Goal: Go to known website: Access a specific website the user already knows

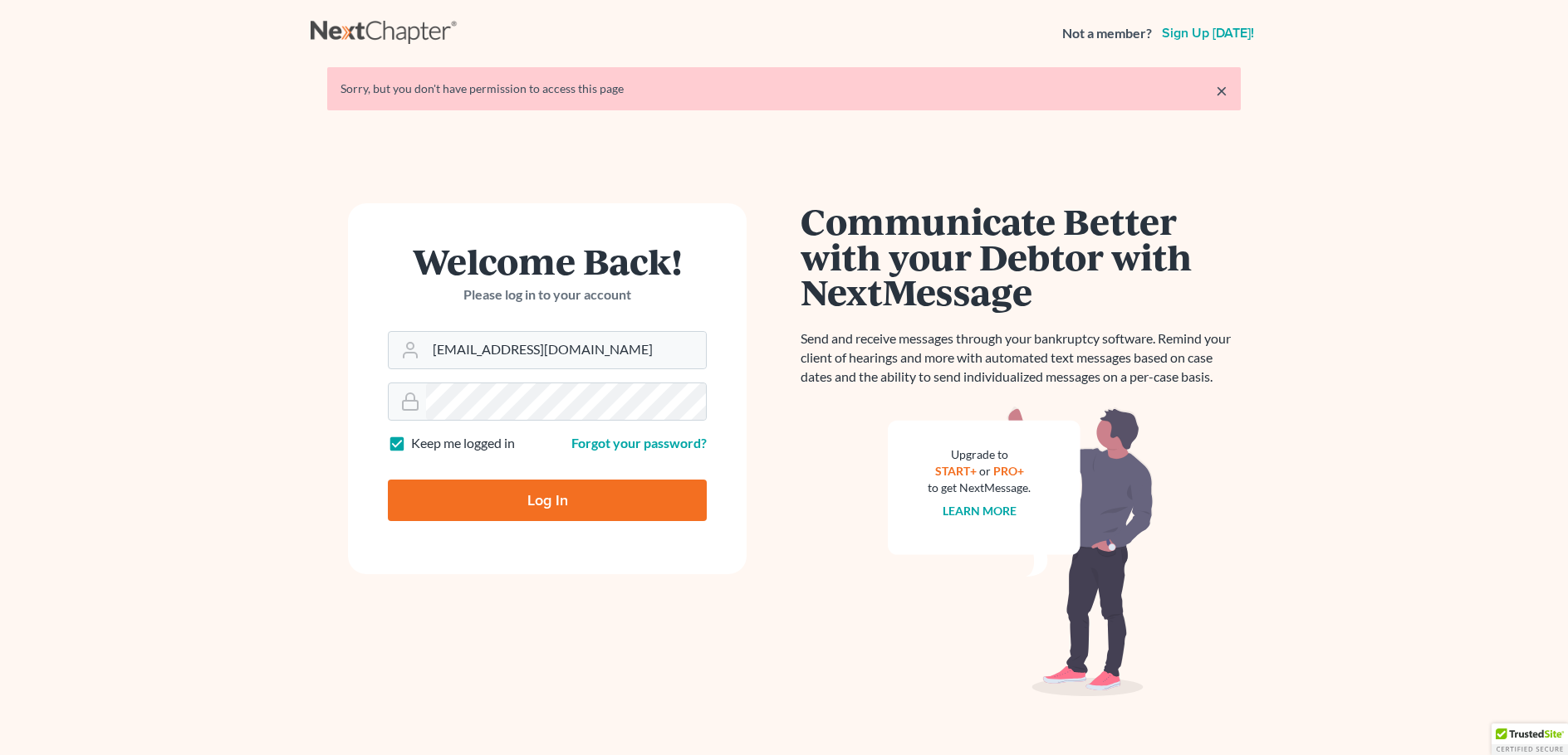
click at [504, 502] on input "Log In" at bounding box center [547, 500] width 319 height 41
type input "Thinking..."
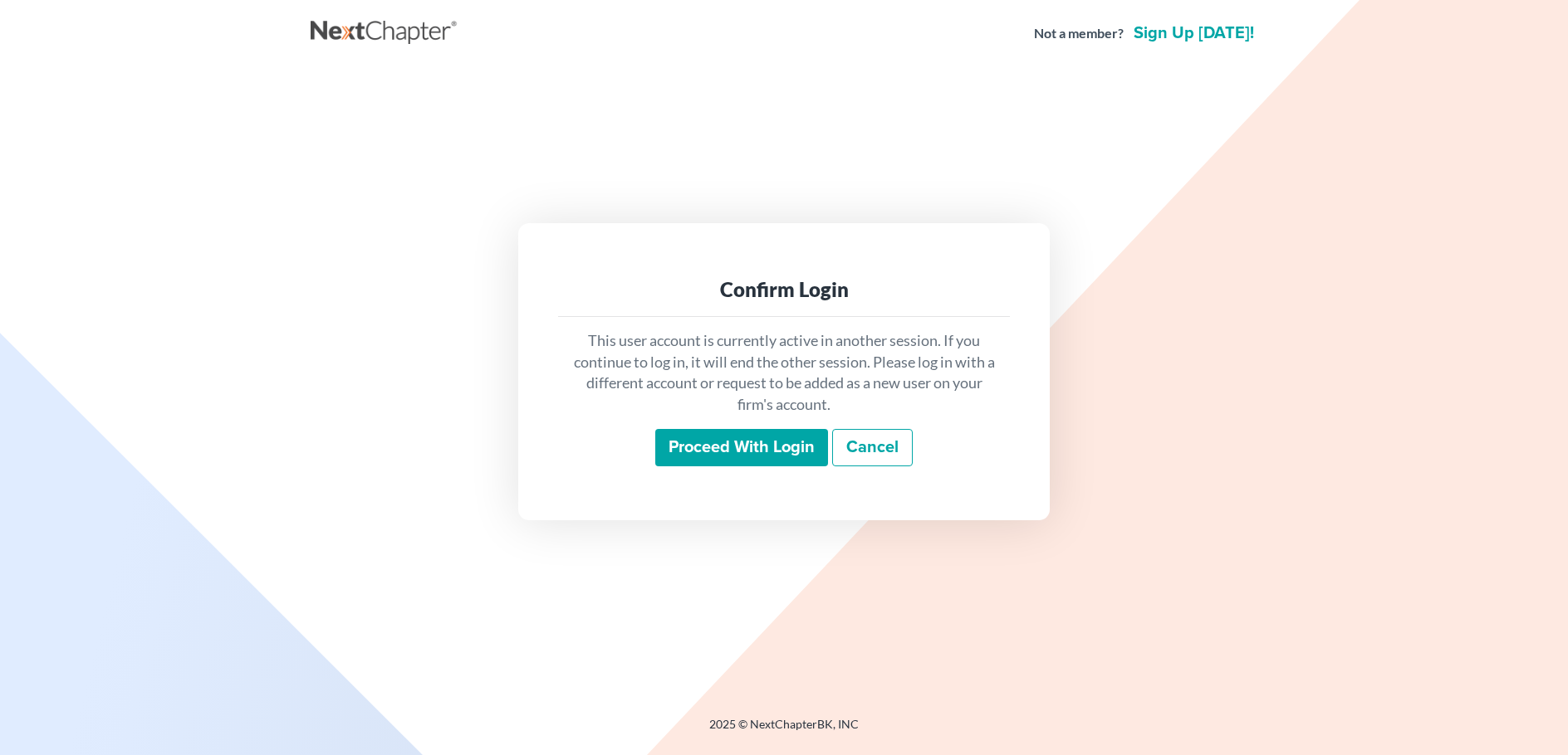
click at [725, 440] on input "Proceed with login" at bounding box center [742, 449] width 173 height 39
